Goal: Navigation & Orientation: Understand site structure

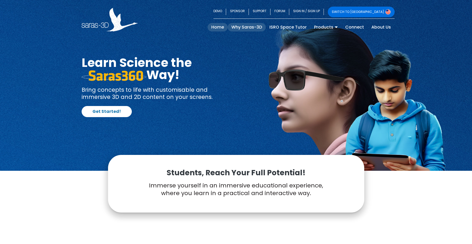
click at [240, 27] on link "Why Saras-3D" at bounding box center [247, 27] width 38 height 8
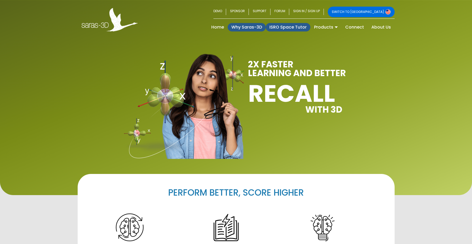
click at [291, 28] on link "ISRO Space Tutor" at bounding box center [288, 27] width 45 height 8
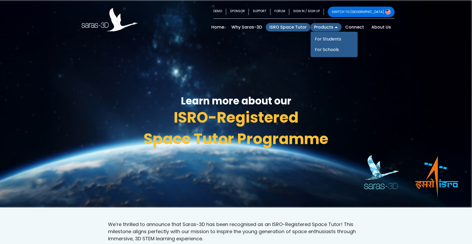
click at [319, 24] on link "Products" at bounding box center [325, 27] width 31 height 8
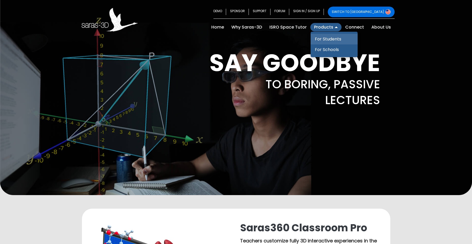
click at [324, 36] on link "For Students" at bounding box center [334, 39] width 47 height 11
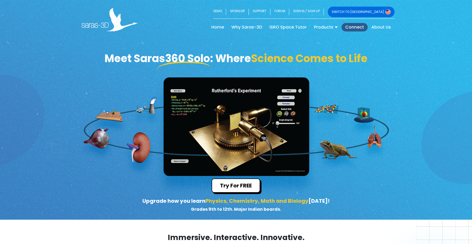
click at [360, 26] on link "Connect" at bounding box center [355, 27] width 26 height 8
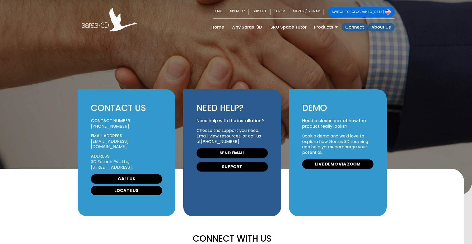
click at [387, 24] on link "About Us" at bounding box center [381, 27] width 27 height 8
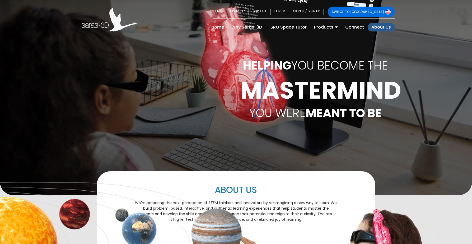
click at [212, 63] on div "HELPING YOU BECOME THE MASTERMIND YOU WERE MEANT TO BE" at bounding box center [236, 97] width 472 height 195
